Goal: Navigation & Orientation: Find specific page/section

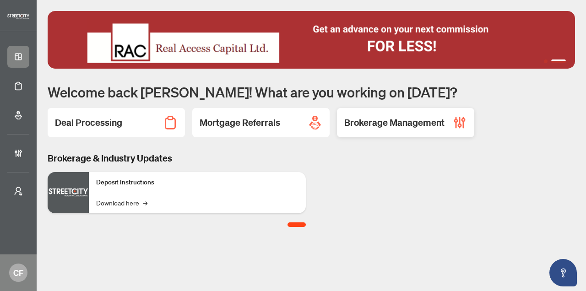
click at [427, 119] on h2 "Brokerage Management" at bounding box center [394, 122] width 100 height 13
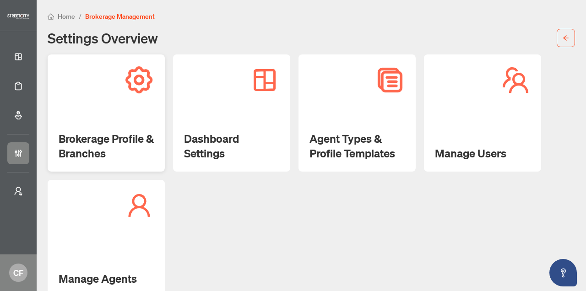
click at [113, 132] on h2 "Brokerage Profile & Branches" at bounding box center [106, 145] width 95 height 29
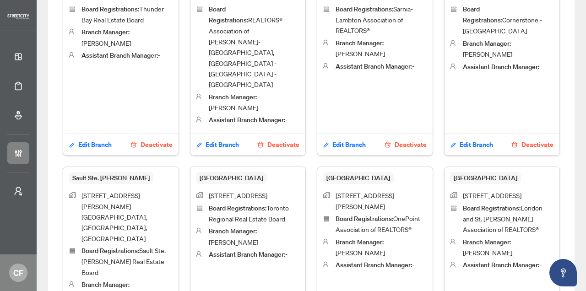
scroll to position [497, 0]
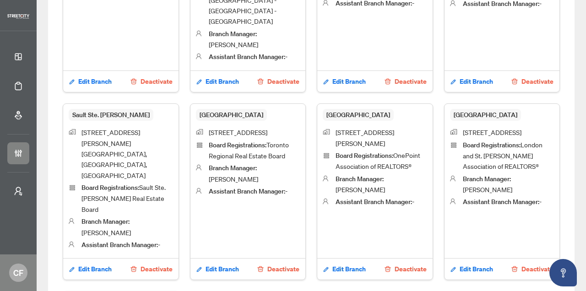
click at [153, 109] on span "Sault Ste. Marie" at bounding box center [111, 115] width 85 height 12
drag, startPoint x: 284, startPoint y: 57, endPoint x: 238, endPoint y: 60, distance: 45.8
click at [153, 109] on span "Sault Ste. Marie" at bounding box center [111, 115] width 85 height 12
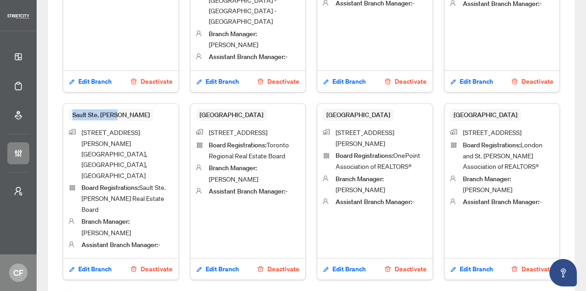
copy span "Sault Ste. Marie"
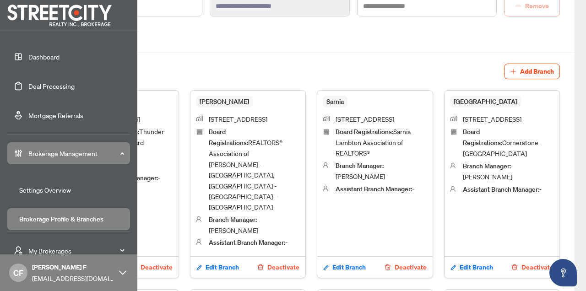
scroll to position [120, 0]
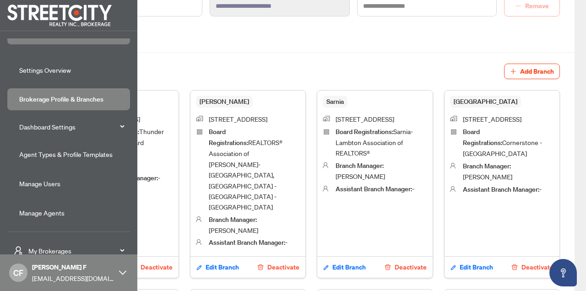
click at [67, 251] on span "My Brokerages" at bounding box center [75, 251] width 95 height 10
click at [32, 189] on span "RAHR" at bounding box center [71, 185] width 104 height 10
